Goal: Information Seeking & Learning: Learn about a topic

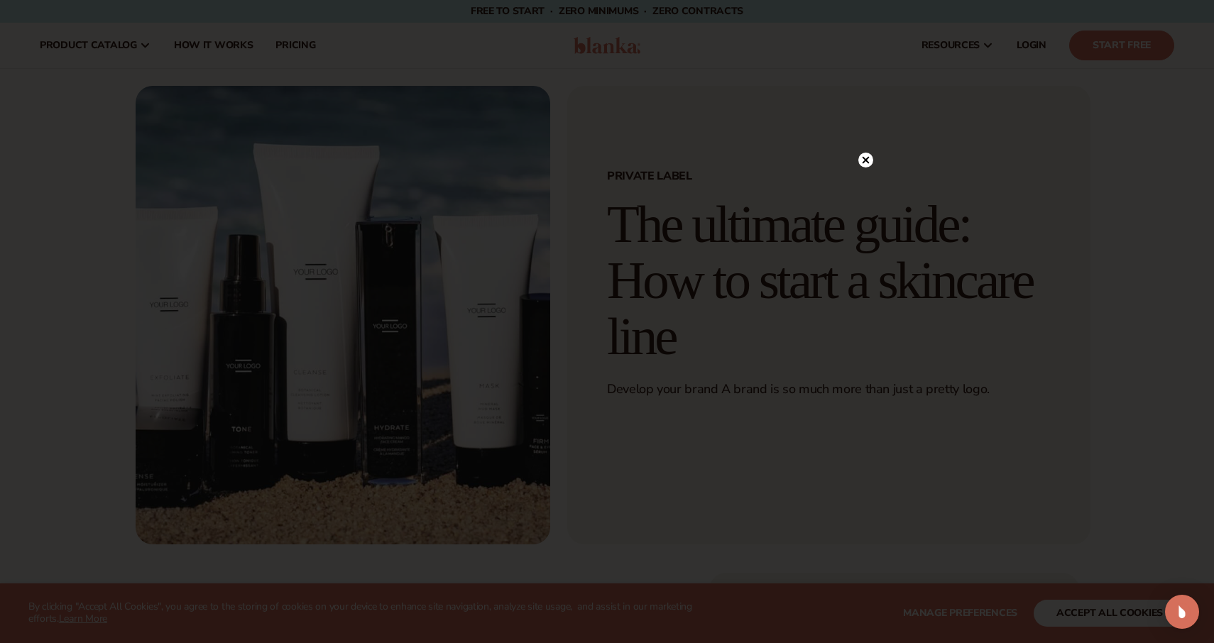
click at [914, 327] on div at bounding box center [607, 321] width 1214 height 643
click at [867, 155] on circle at bounding box center [866, 160] width 15 height 15
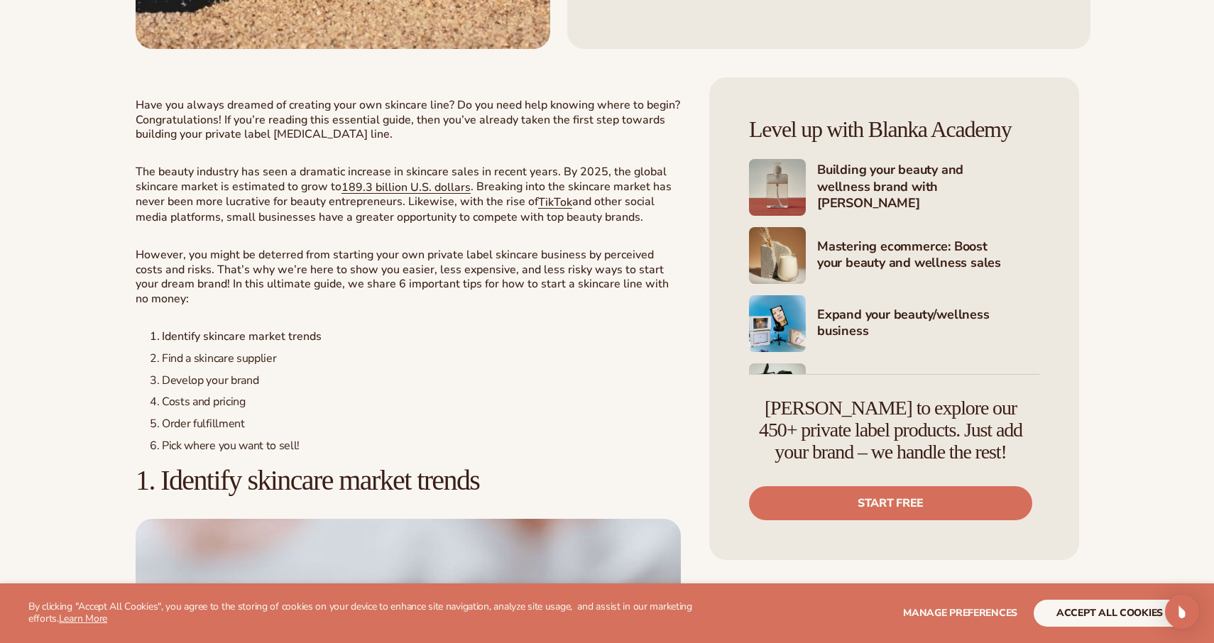
scroll to position [547, 0]
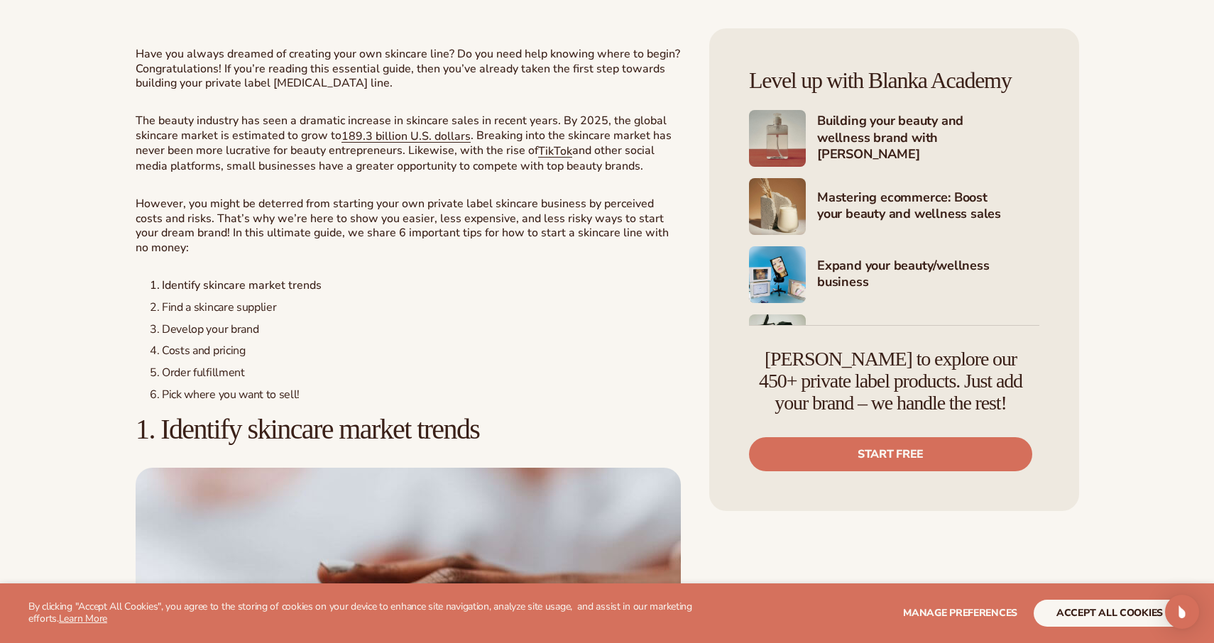
click at [219, 353] on span "Costs and pricing" at bounding box center [204, 351] width 84 height 16
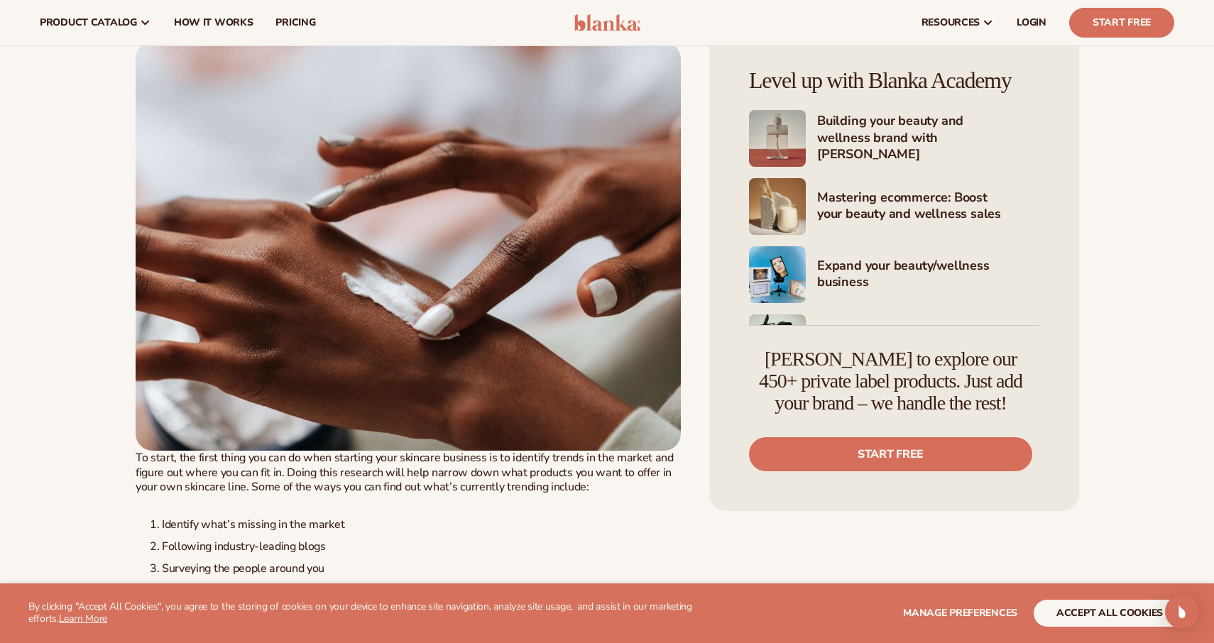
scroll to position [888, 0]
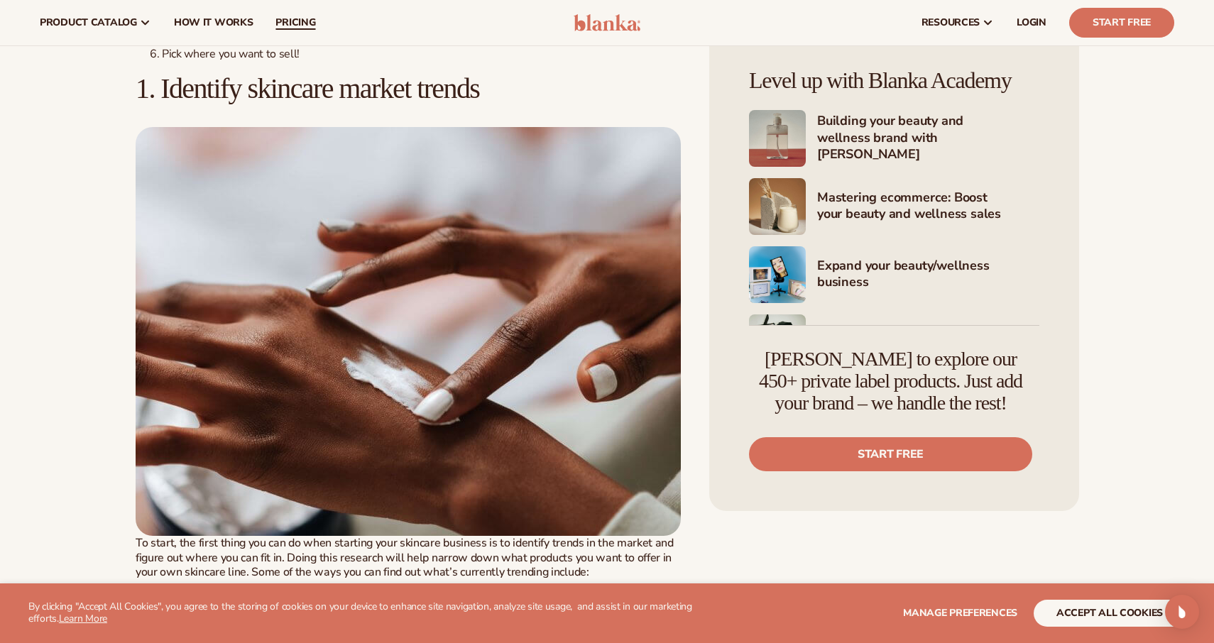
click at [298, 18] on span "pricing" at bounding box center [296, 22] width 40 height 11
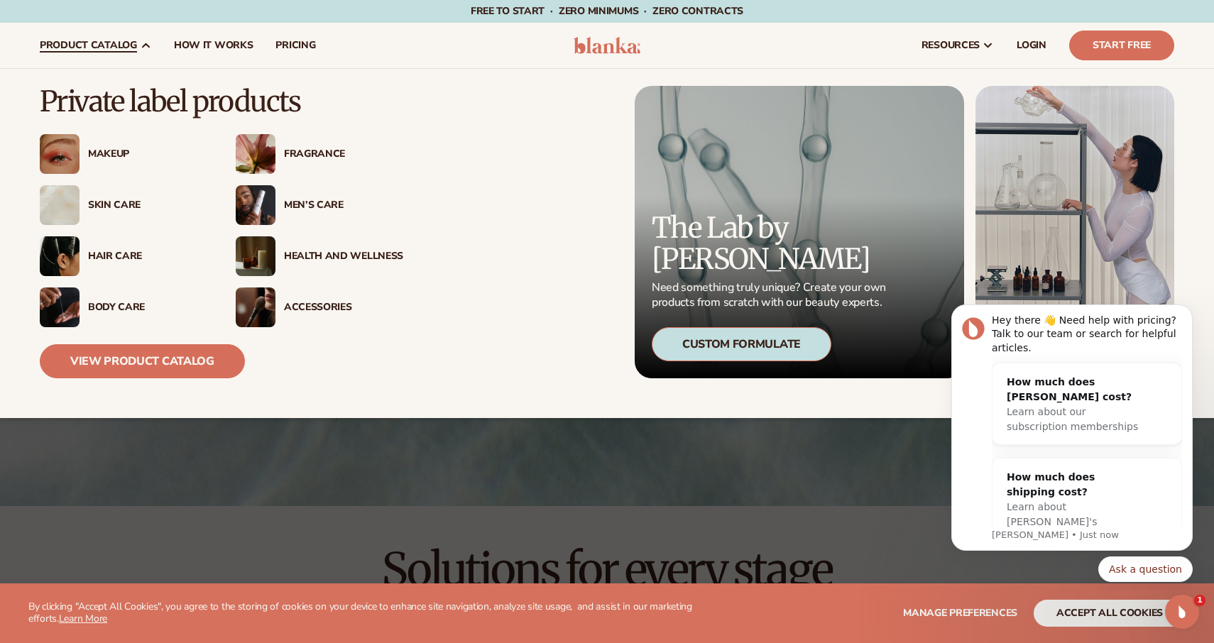
click at [125, 204] on div "Skin Care" at bounding box center [147, 206] width 119 height 12
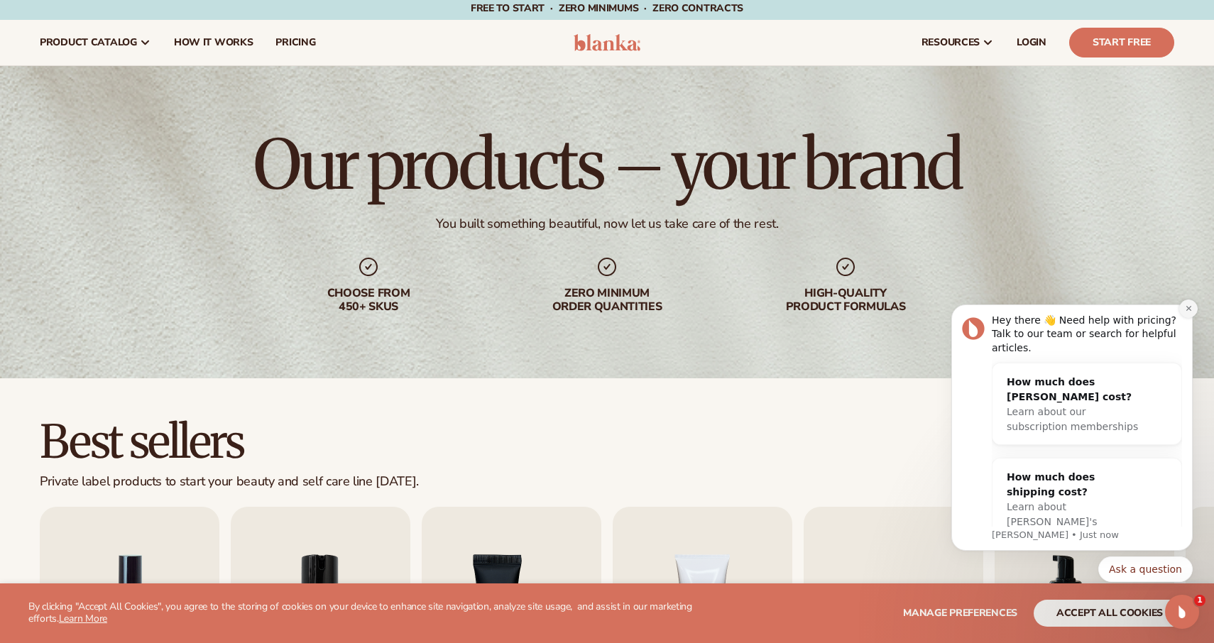
click at [1185, 310] on icon "Dismiss notification" at bounding box center [1189, 309] width 8 height 8
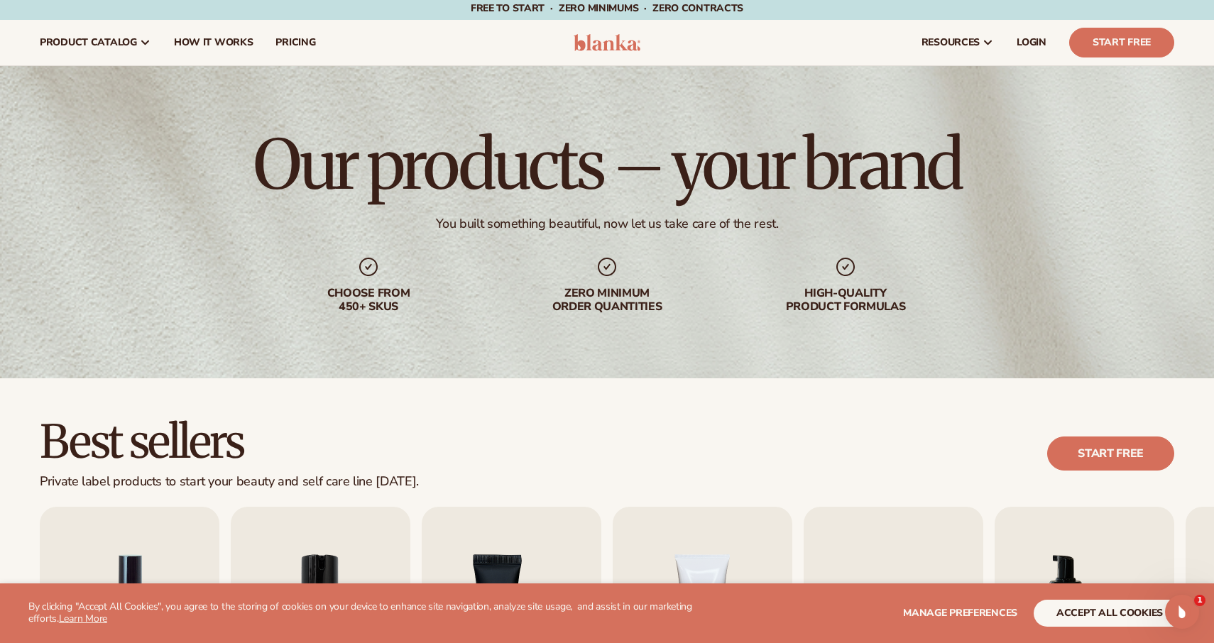
scroll to position [336, 0]
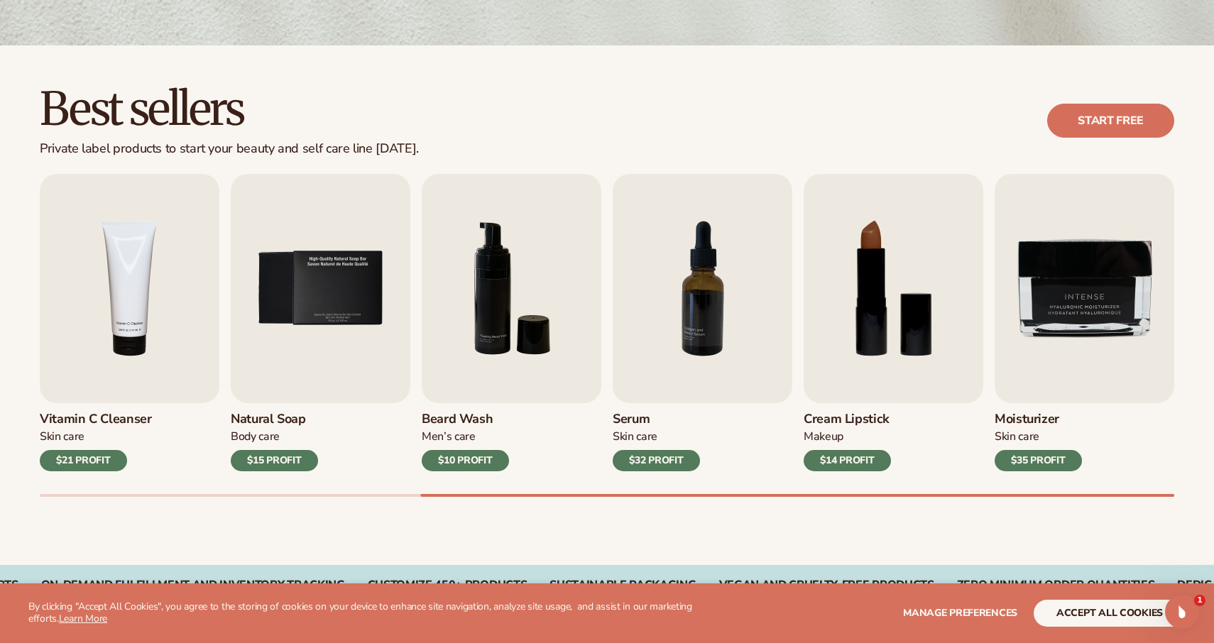
click at [1190, 471] on div "Lip Gloss Makeup $16 PROFIT Moisturizer Skin Care $17 PROFIT Lip Balm Body Care…" at bounding box center [627, 335] width 1175 height 323
click at [1089, 626] on button "accept all cookies" at bounding box center [1110, 613] width 152 height 27
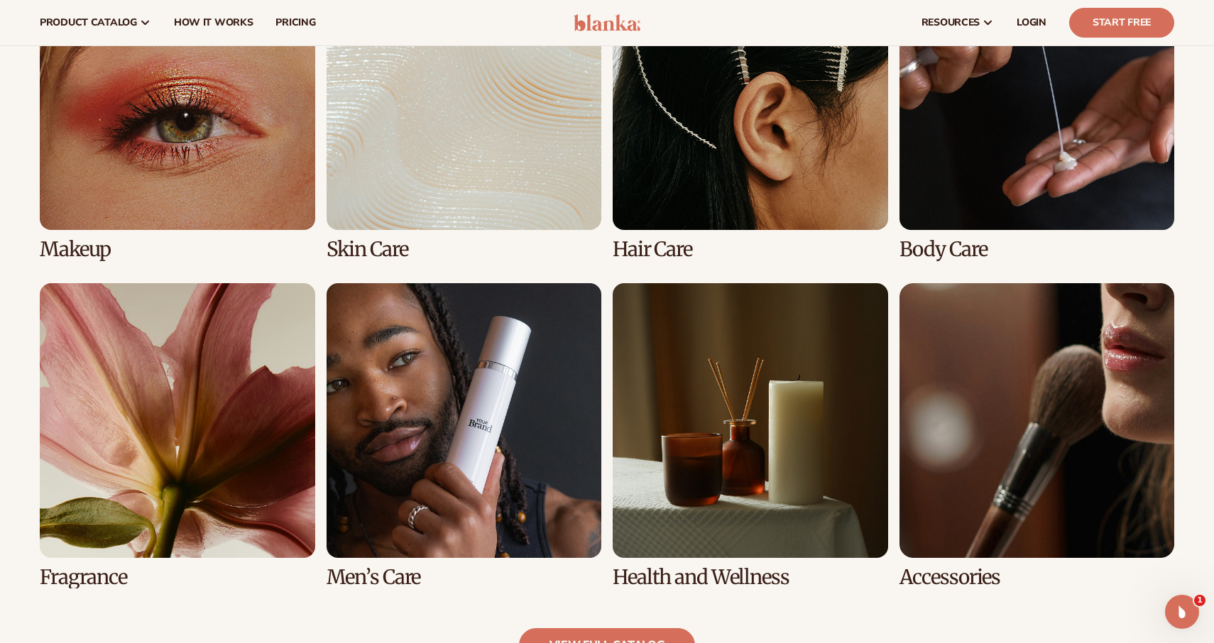
scroll to position [1113, 0]
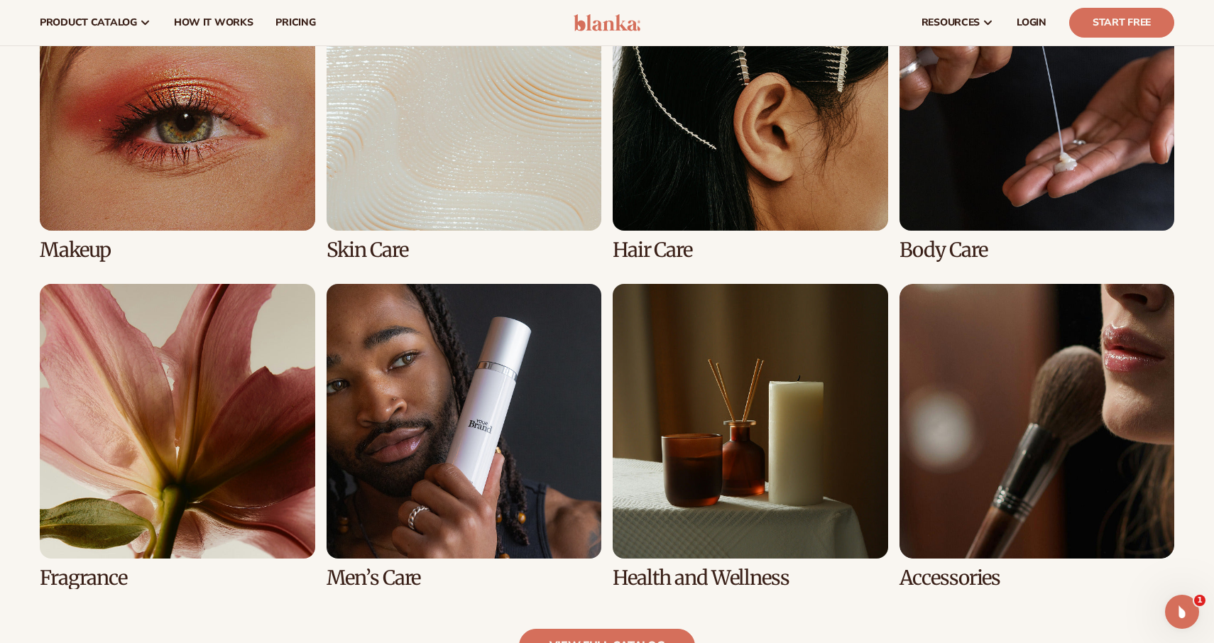
click at [1045, 116] on link "4 / 8" at bounding box center [1038, 108] width 276 height 305
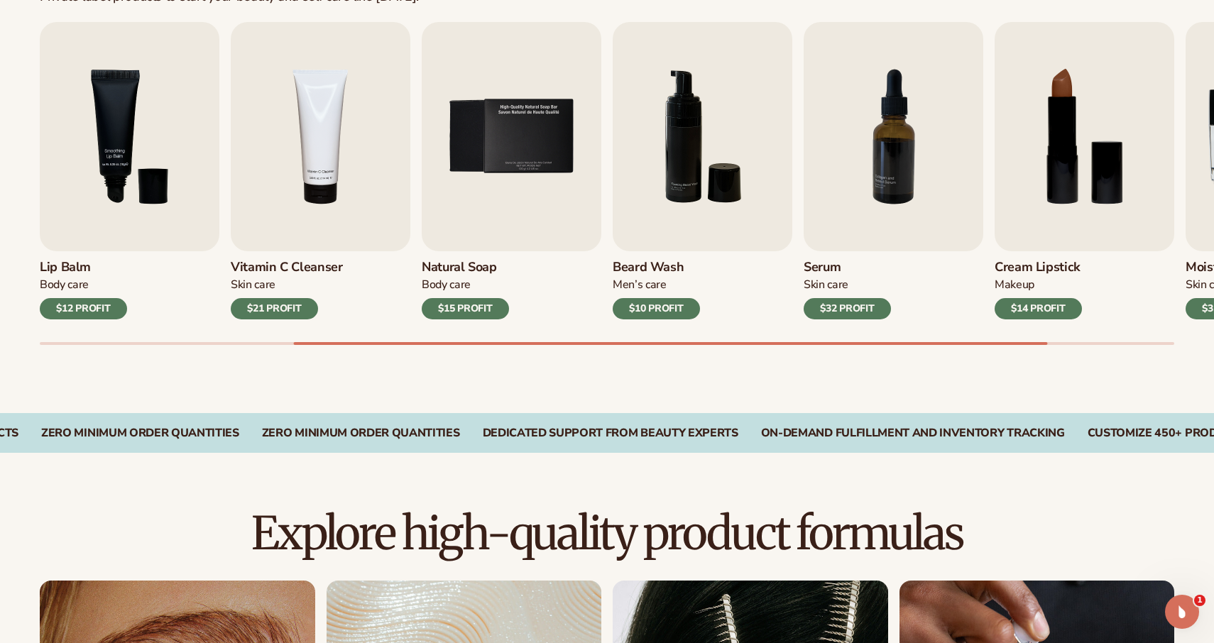
scroll to position [1016, 0]
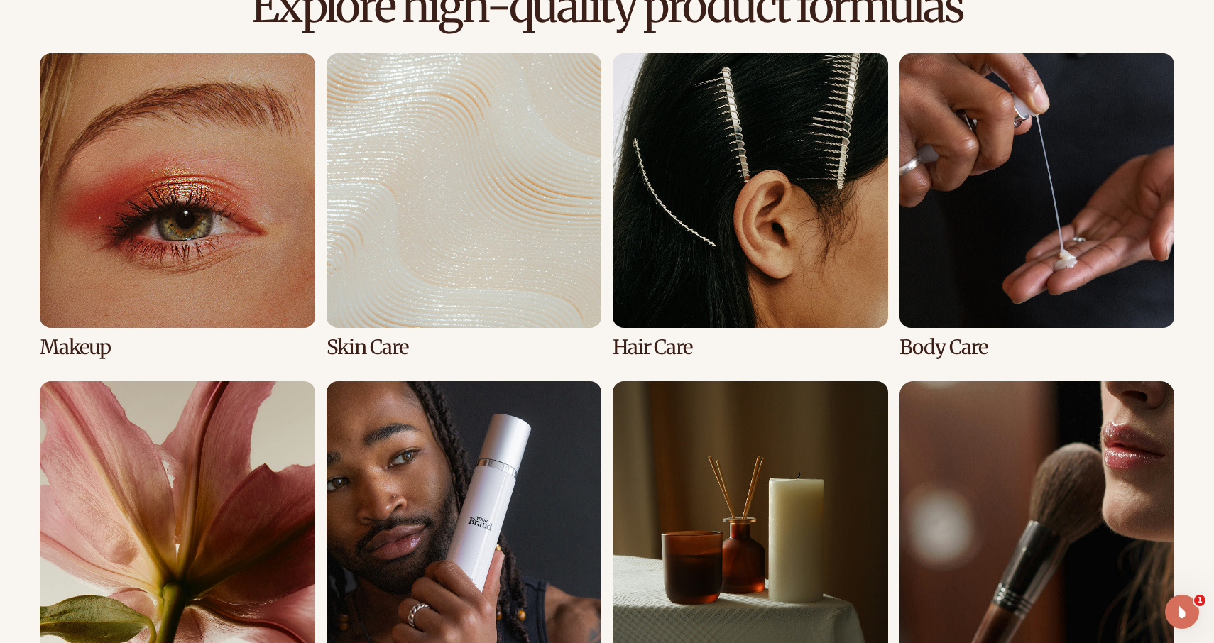
click at [407, 248] on link "2 / 8" at bounding box center [465, 205] width 276 height 305
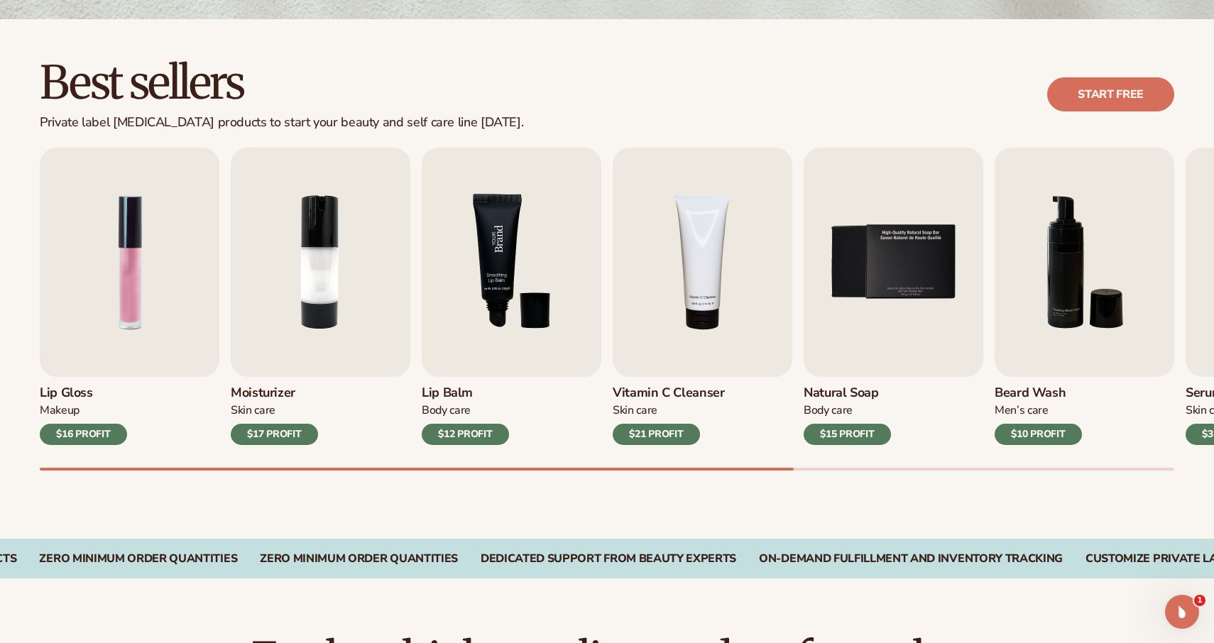
click at [454, 255] on img "3 / 9" at bounding box center [512, 262] width 180 height 229
click at [481, 258] on img "3 / 9" at bounding box center [512, 262] width 180 height 229
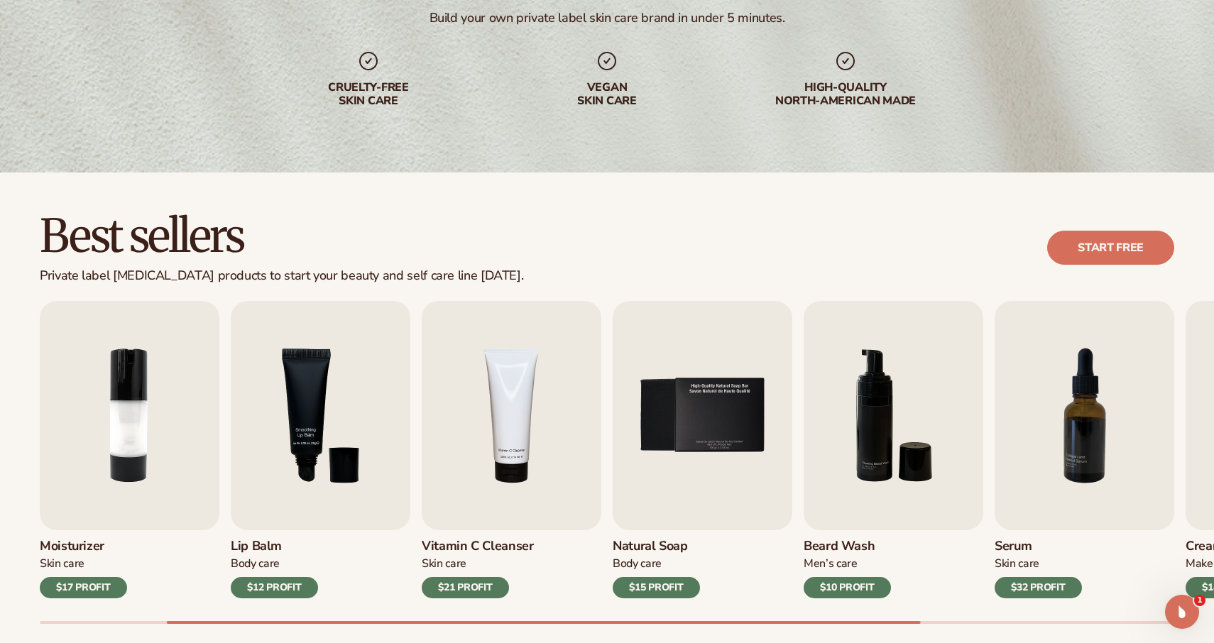
scroll to position [209, 0]
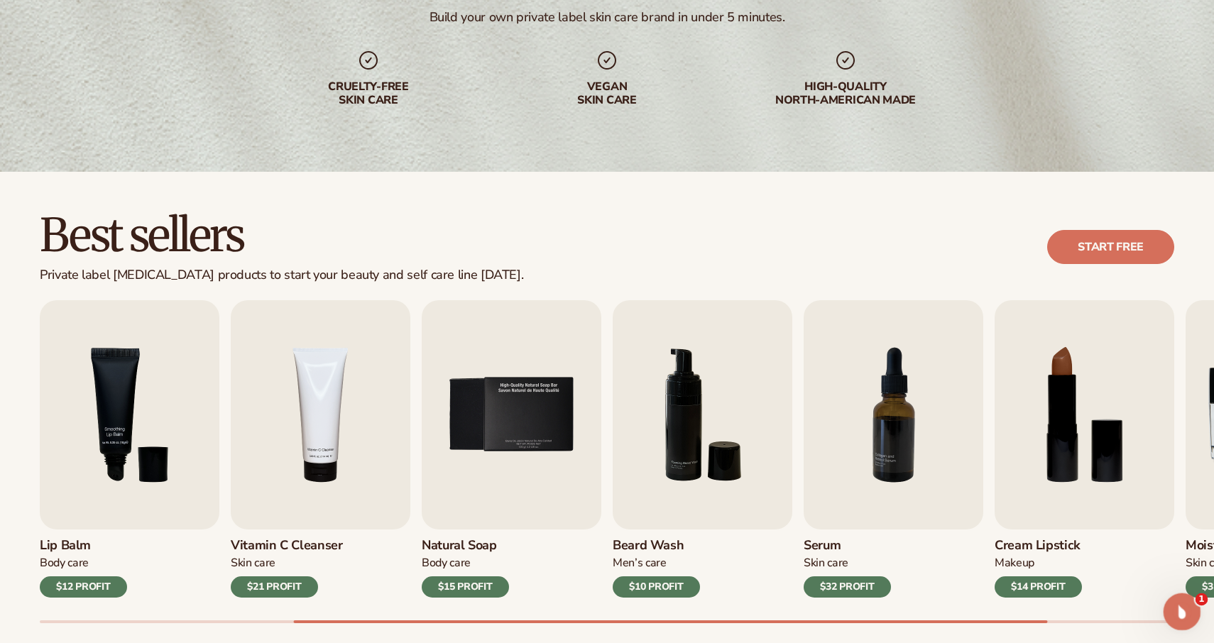
click at [1187, 612] on icon "Open Intercom Messenger" at bounding box center [1180, 610] width 23 height 23
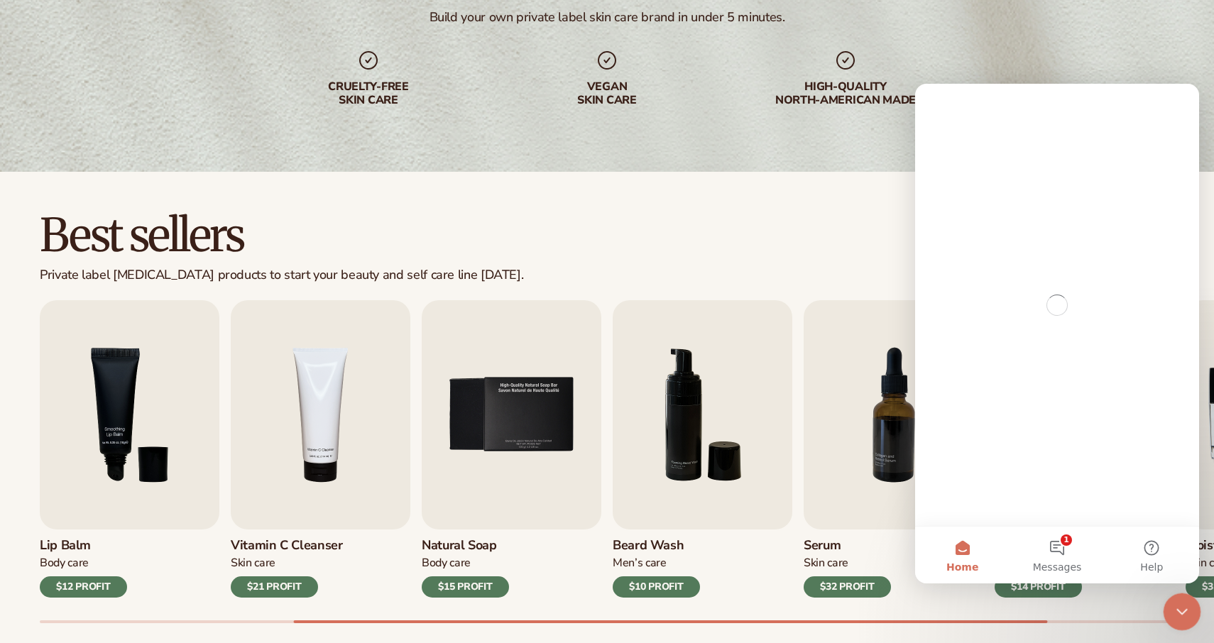
scroll to position [0, 0]
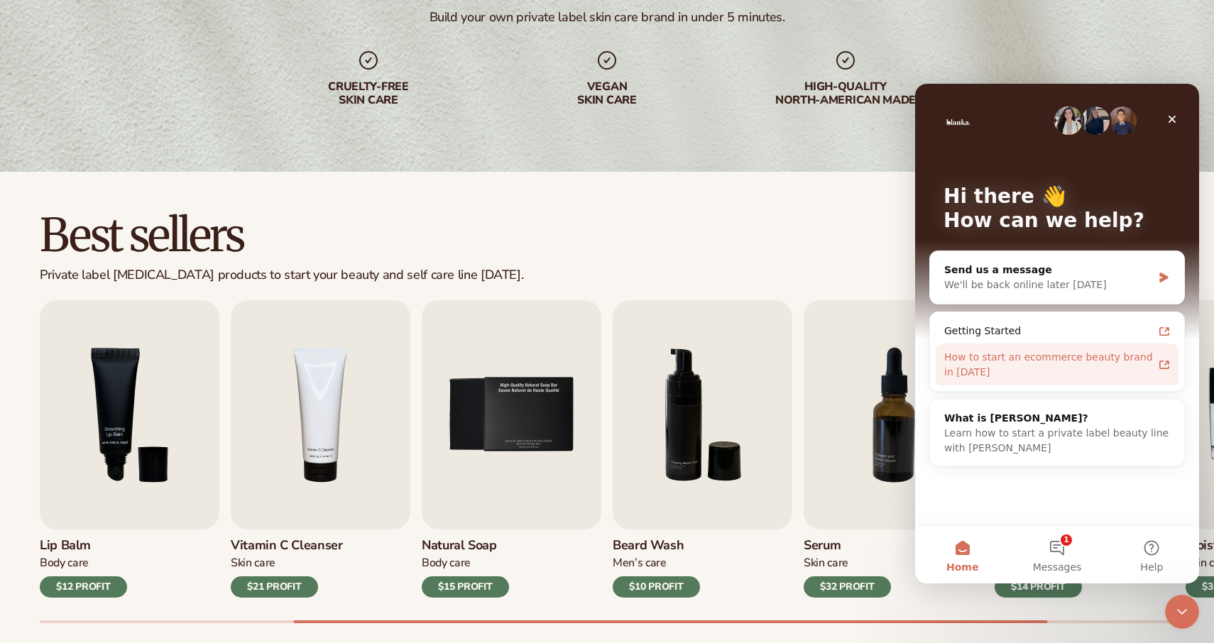
click at [1089, 358] on div "How to start an ecommerce beauty brand in 2025" at bounding box center [1049, 365] width 209 height 30
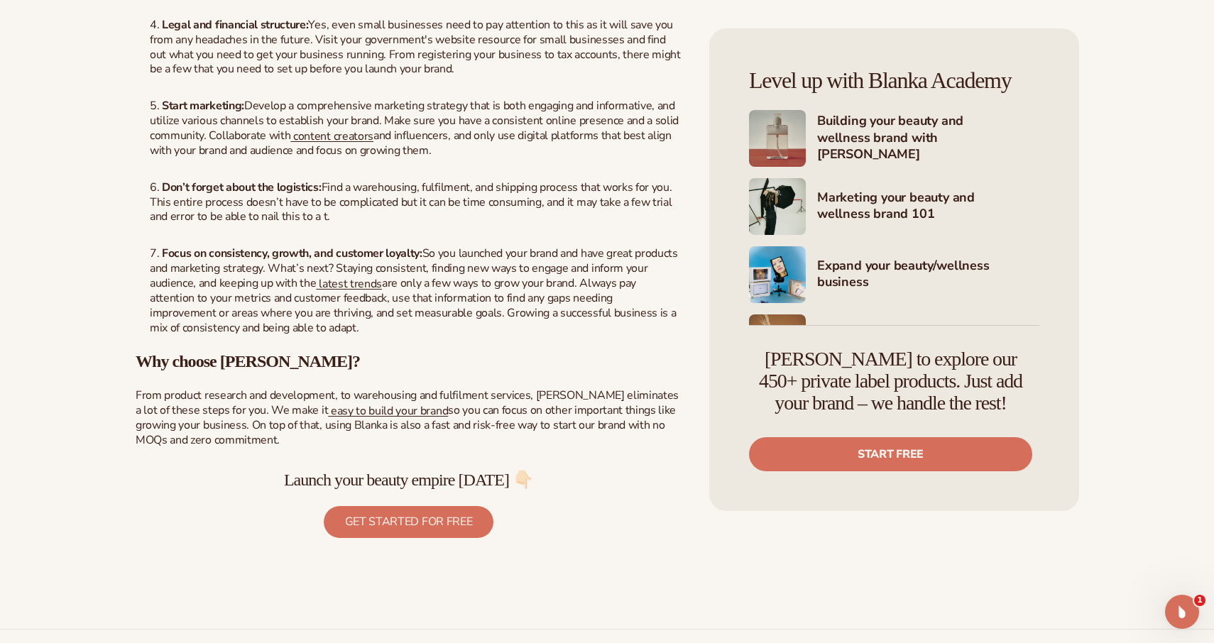
scroll to position [1449, 0]
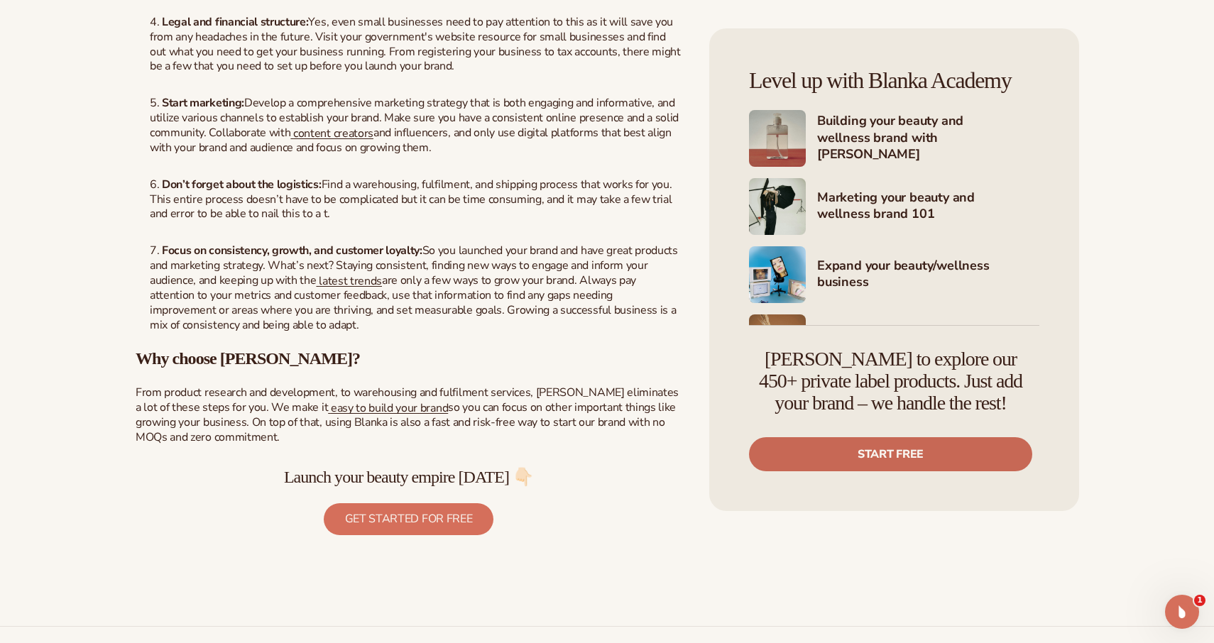
click at [848, 457] on link "Start free" at bounding box center [890, 454] width 283 height 34
